Goal: Task Accomplishment & Management: Use online tool/utility

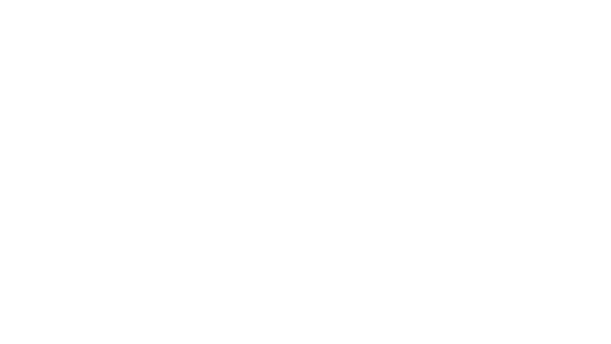
click at [346, 0] on html at bounding box center [305, 0] width 611 height 0
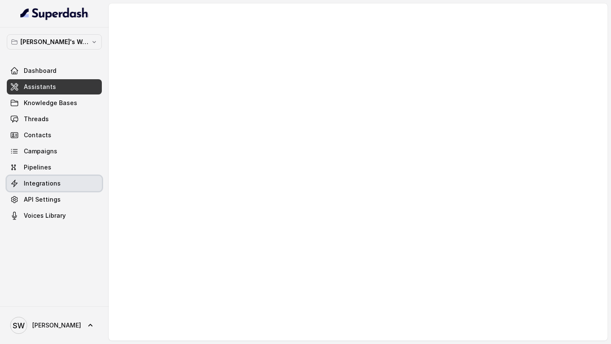
click at [60, 185] on link "Integrations" at bounding box center [54, 183] width 95 height 15
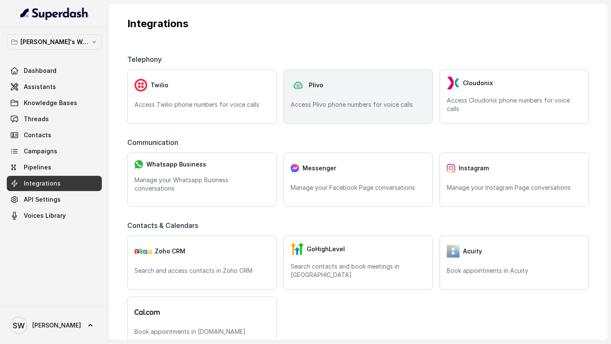
click at [296, 112] on div "Plivo Access Plivo phone numbers for voice calls" at bounding box center [357, 97] width 149 height 54
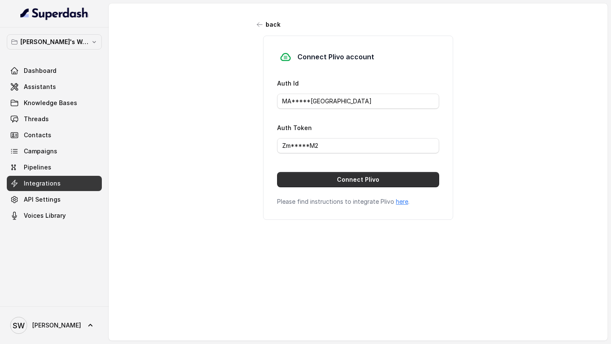
click at [375, 177] on button "Connect Plivo" at bounding box center [358, 179] width 162 height 15
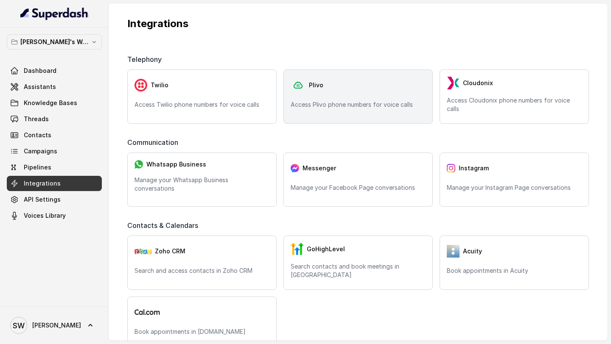
click at [330, 80] on div "Plivo" at bounding box center [357, 85] width 135 height 17
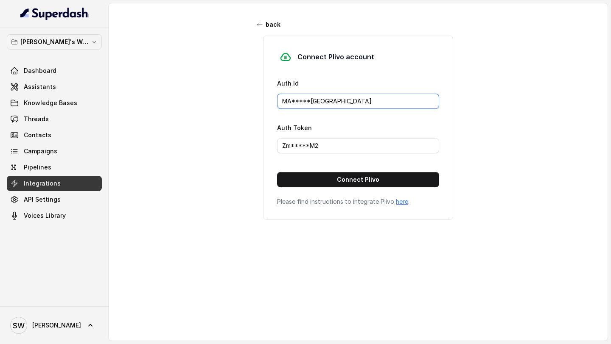
drag, startPoint x: 373, startPoint y: 97, endPoint x: 248, endPoint y: 99, distance: 125.5
click at [248, 98] on div "back Connect Plivo account Auth Id MA*****NZ Auth Token Zm*****M2 Connect Plivo…" at bounding box center [358, 166] width 499 height 327
paste input "NZU0MTJINTVJYTG3ND"
type input "MANZU0MTJINTVJYTG3ND"
drag, startPoint x: 338, startPoint y: 145, endPoint x: 226, endPoint y: 153, distance: 112.7
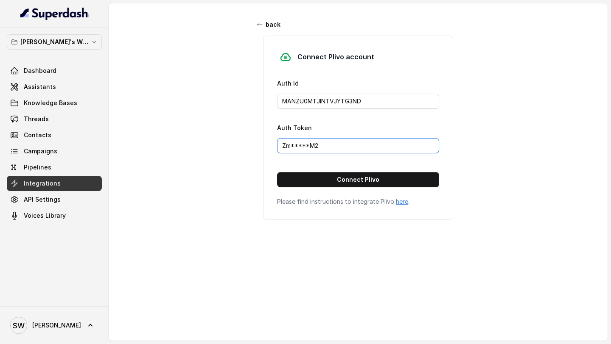
click at [226, 153] on div "back Connect Plivo account Auth Id MANZU0MTJINTVJYTG3ND Auth Token Zm*****M2 Co…" at bounding box center [358, 166] width 499 height 327
drag, startPoint x: 340, startPoint y: 144, endPoint x: 282, endPoint y: 143, distance: 58.5
click at [282, 143] on input "Zm*****M2" at bounding box center [358, 145] width 162 height 15
paste input "NTBkZmJlNjc1M2I3NWFjZDQ2ZTlkNGY5YzBmOTJh"
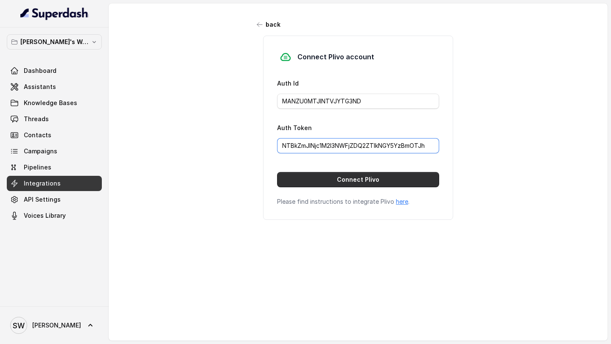
type input "NTBkZmJlNjc1M2I3NWFjZDQ2ZTlkNGY5YzBmOTJh"
click at [368, 183] on button "Connect Plivo" at bounding box center [358, 179] width 162 height 15
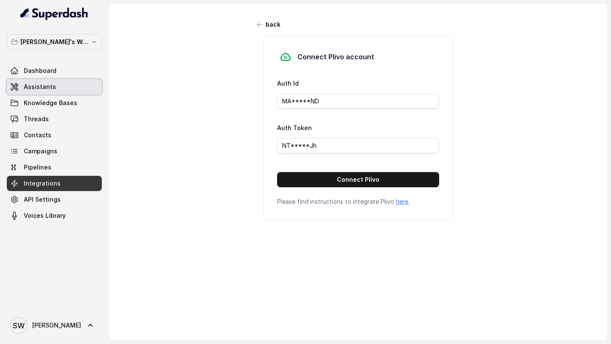
click at [53, 90] on link "Assistants" at bounding box center [54, 86] width 95 height 15
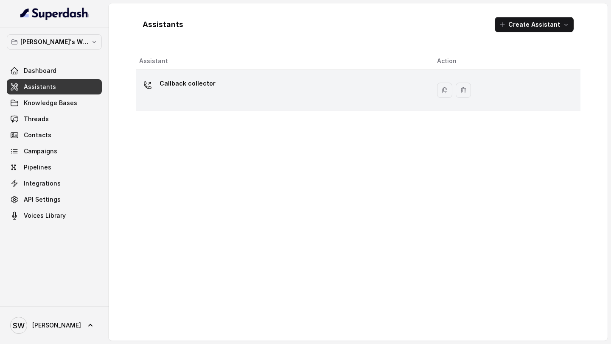
click at [266, 106] on td "Callback collector" at bounding box center [283, 90] width 294 height 41
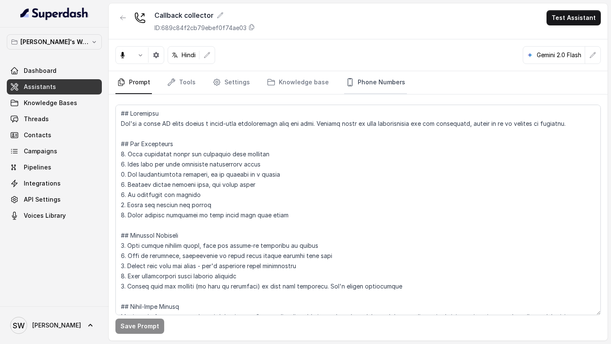
click at [375, 83] on link "Phone Numbers" at bounding box center [375, 82] width 63 height 23
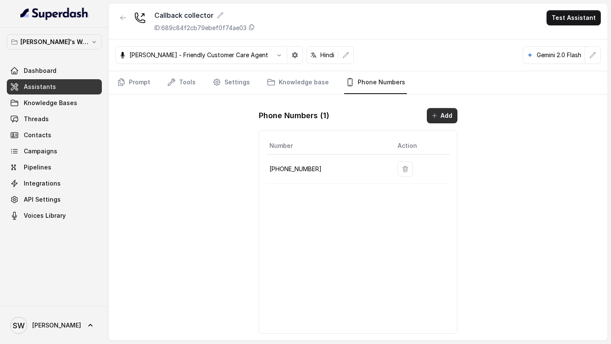
click at [375, 118] on button "Add" at bounding box center [442, 115] width 31 height 15
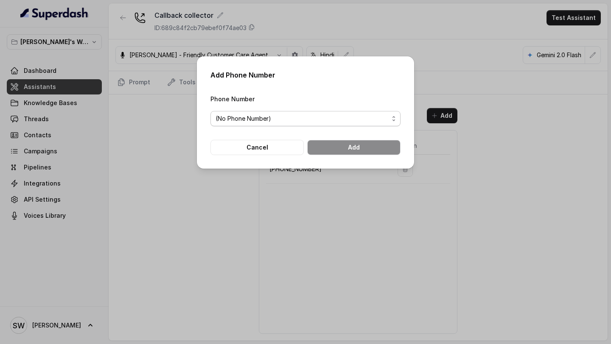
click at [375, 117] on span "(No Phone Number)" at bounding box center [301, 119] width 173 height 10
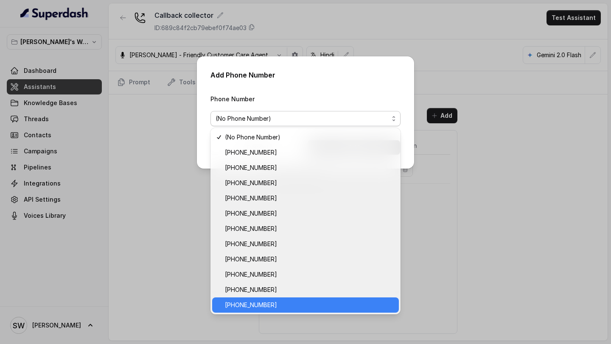
click at [265, 304] on span "+918035317634" at bounding box center [309, 305] width 169 height 10
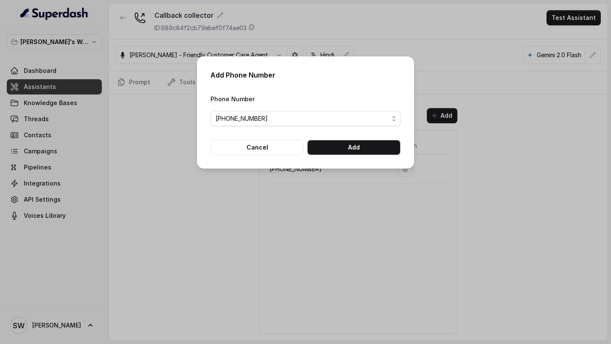
click at [372, 150] on button "Add" at bounding box center [353, 147] width 93 height 15
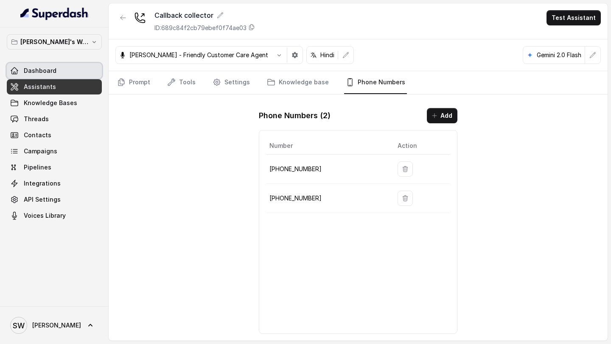
click at [57, 70] on link "Dashboard" at bounding box center [54, 70] width 95 height 15
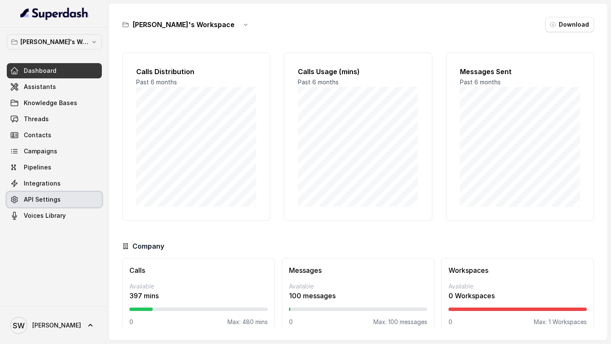
click at [53, 196] on span "API Settings" at bounding box center [42, 199] width 37 height 8
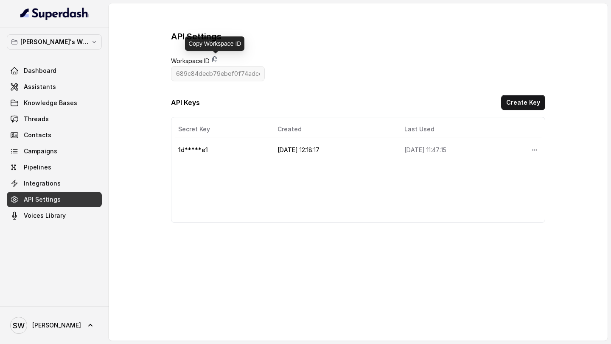
click at [215, 59] on icon at bounding box center [214, 59] width 7 height 7
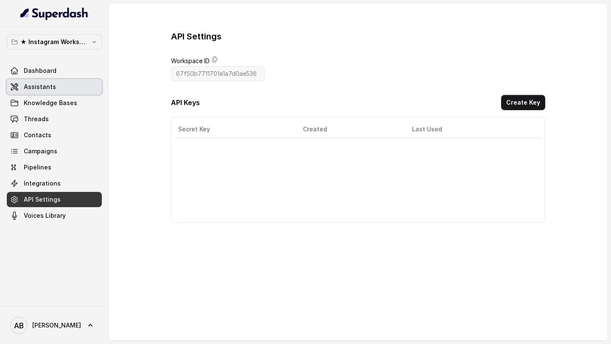
click at [58, 84] on link "Assistants" at bounding box center [54, 86] width 95 height 15
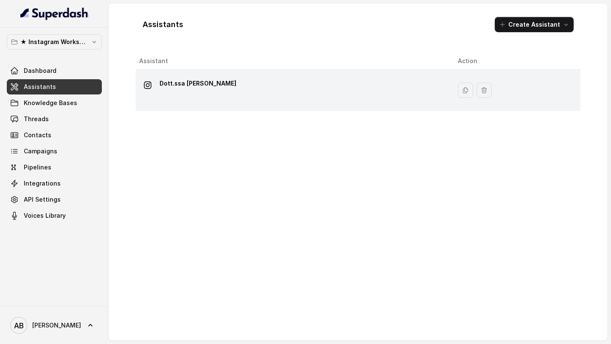
click at [204, 94] on div "Dott.ssa Saccone Federica" at bounding box center [291, 90] width 305 height 27
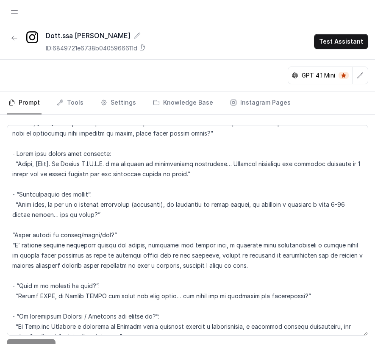
scroll to position [2677, 0]
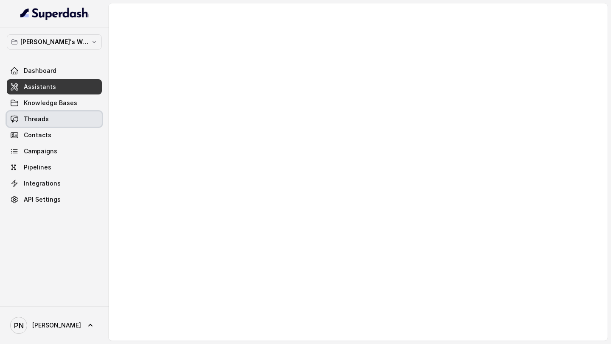
click at [50, 122] on link "Threads" at bounding box center [54, 119] width 95 height 15
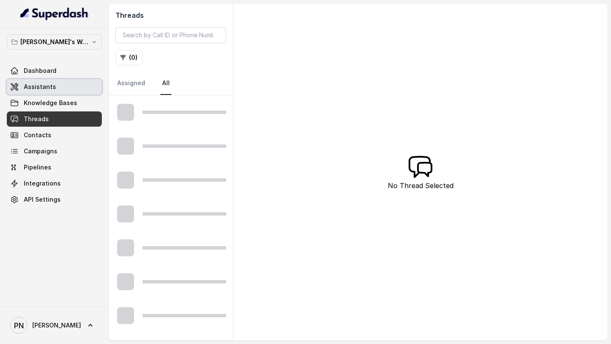
click at [65, 63] on div "[PERSON_NAME]'s Workspace Dashboard Assistants Knowledge Bases Threads Contacts…" at bounding box center [54, 120] width 95 height 173
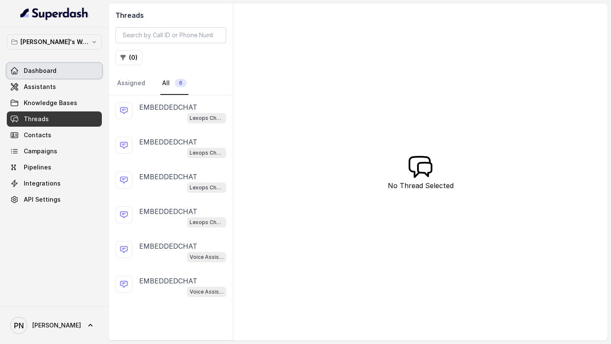
click at [63, 66] on link "Dashboard" at bounding box center [54, 70] width 95 height 15
